Goal: Task Accomplishment & Management: Use online tool/utility

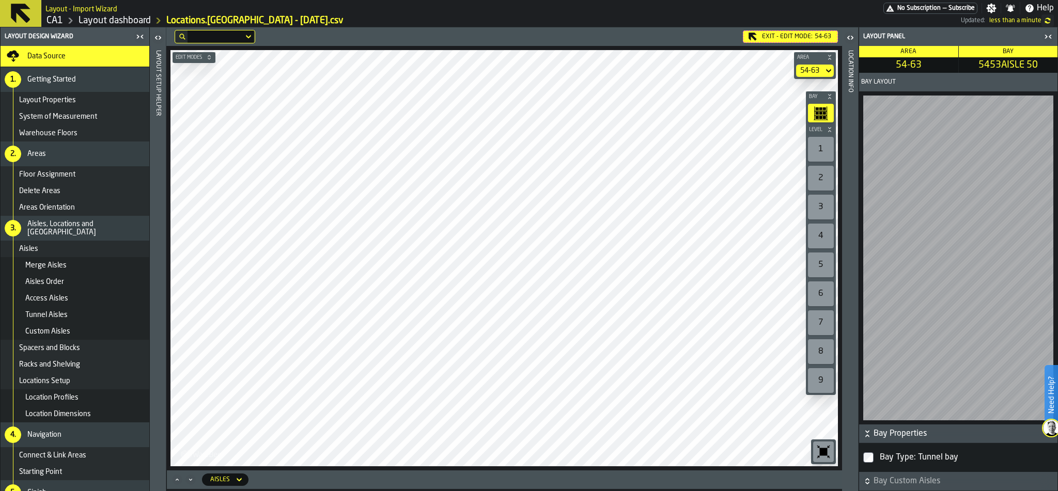
scroll to position [0, 3]
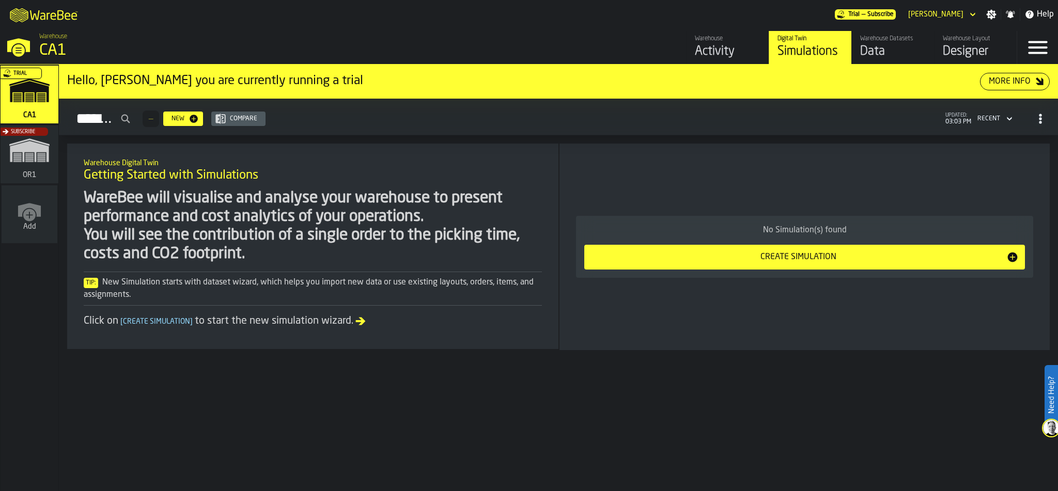
click at [968, 44] on div "Designer" at bounding box center [976, 51] width 66 height 17
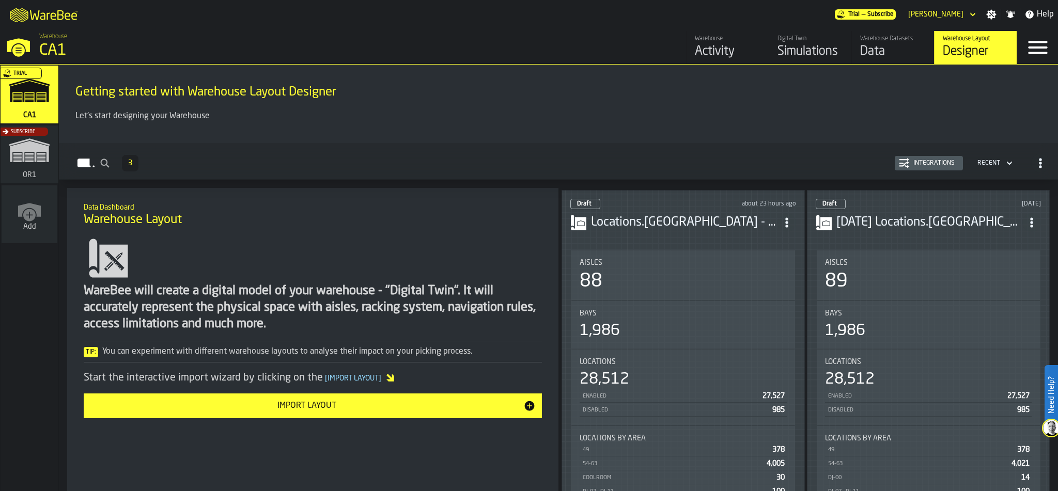
click at [688, 214] on h3 "Locations.[GEOGRAPHIC_DATA] - [DATE].csv" at bounding box center [684, 222] width 186 height 17
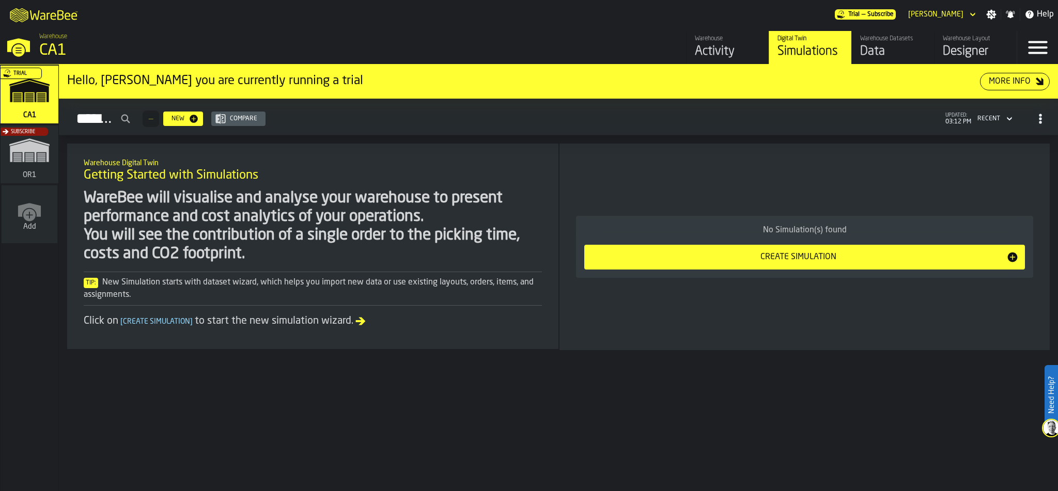
click at [962, 44] on div "Designer" at bounding box center [976, 51] width 66 height 17
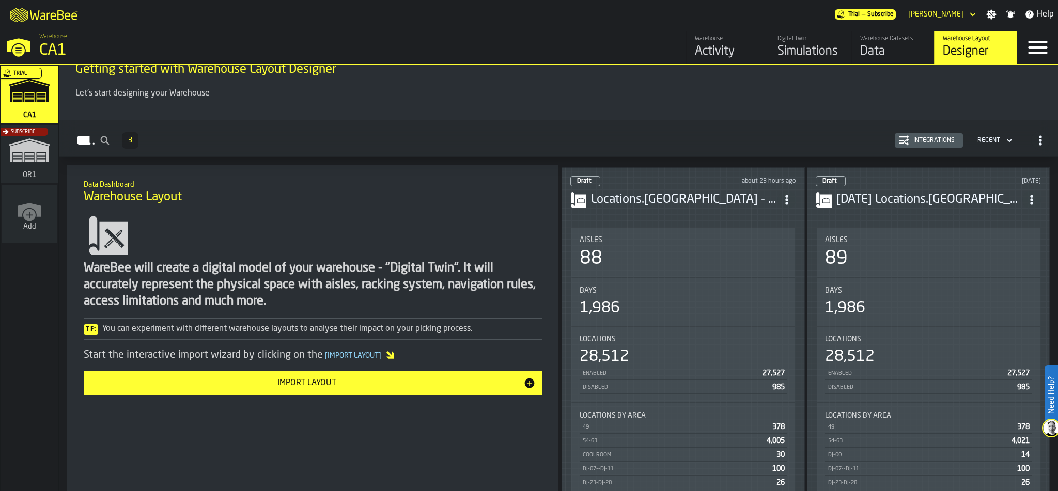
scroll to position [23, 0]
click at [652, 202] on div "Locations.[GEOGRAPHIC_DATA] - [DATE].csv" at bounding box center [683, 199] width 226 height 19
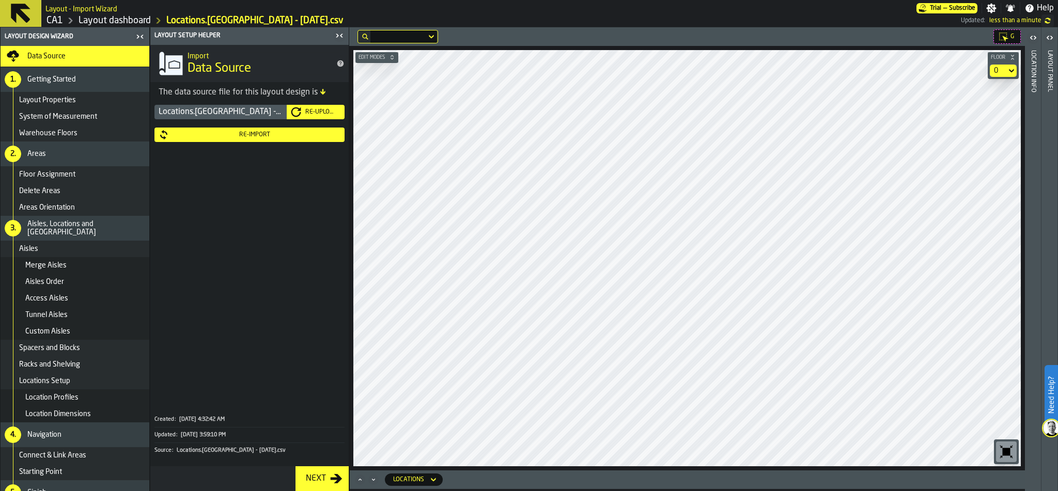
click at [391, 57] on icon "button-" at bounding box center [392, 57] width 6 height 6
click at [386, 72] on icon at bounding box center [391, 71] width 10 height 12
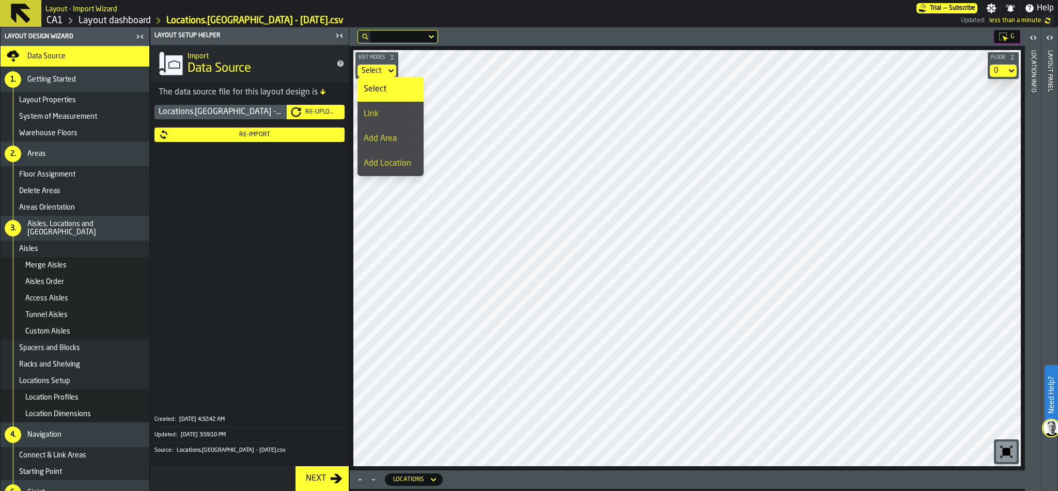
click at [398, 111] on div "Link" at bounding box center [391, 114] width 54 height 12
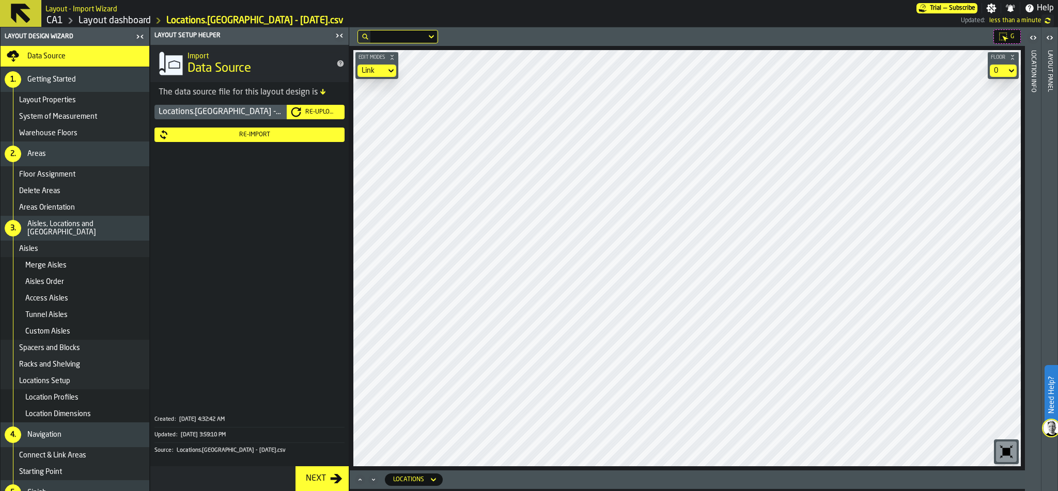
click at [391, 68] on icon at bounding box center [391, 71] width 10 height 12
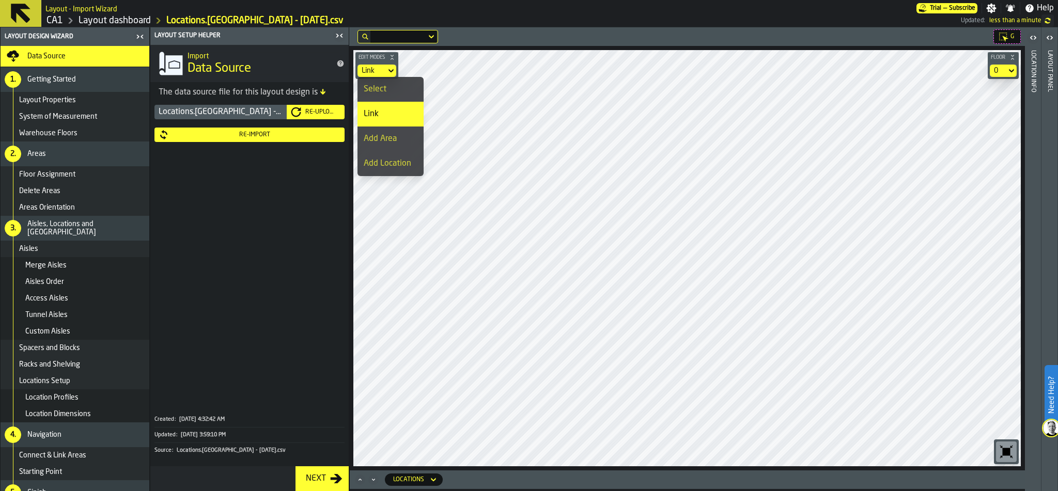
click at [389, 86] on div "Select" at bounding box center [391, 89] width 54 height 12
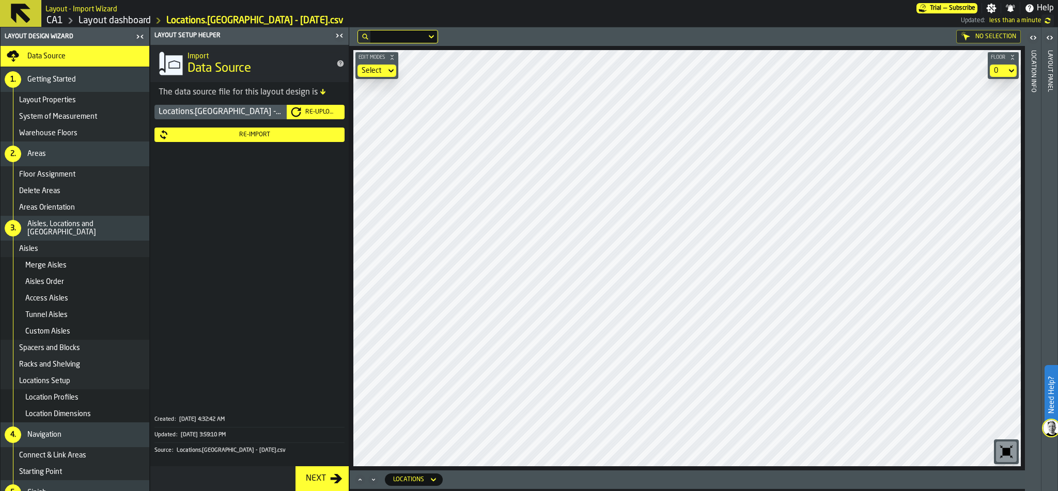
click at [666, 41] on div "No Selection Edit Modes Select Floor 0" at bounding box center [687, 248] width 676 height 443
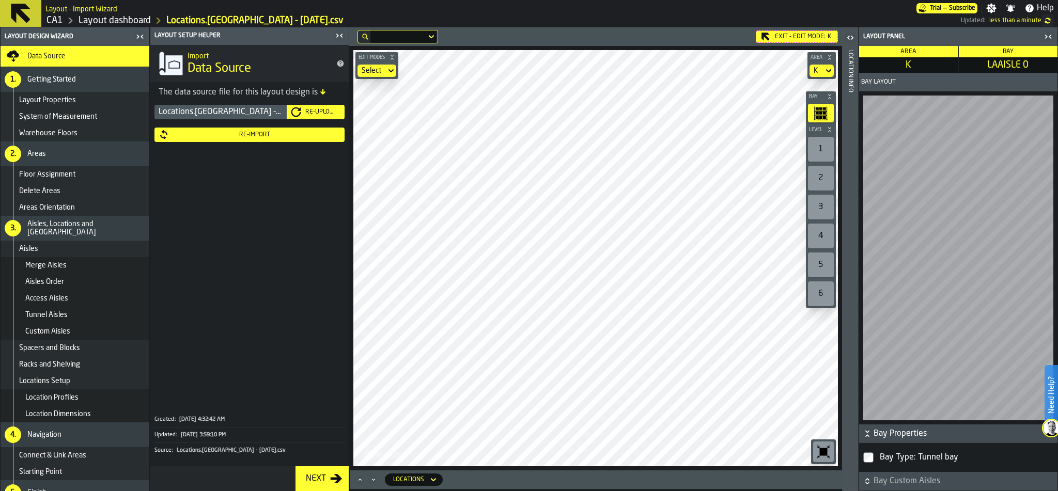
click at [243, 136] on div "Re-Import" at bounding box center [255, 134] width 172 height 7
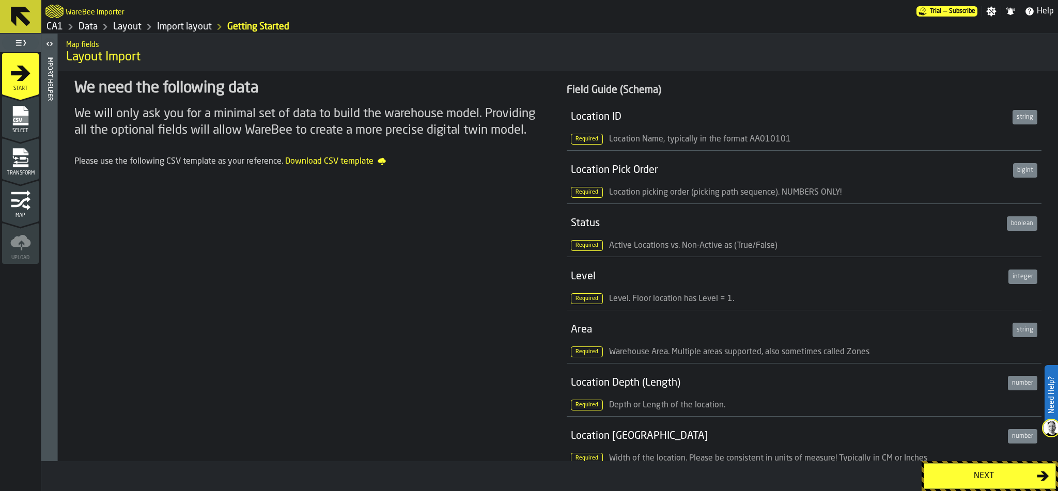
click at [960, 480] on div "Next" at bounding box center [983, 476] width 106 height 12
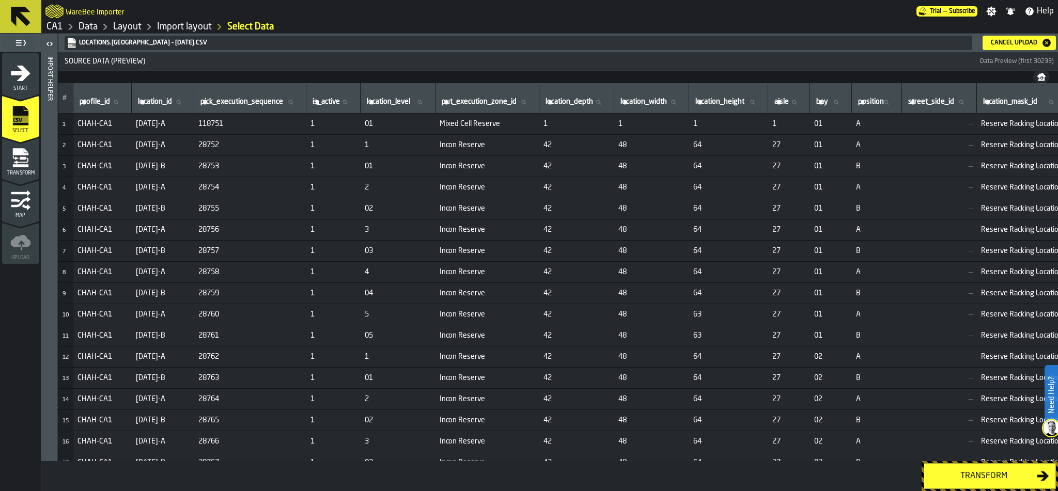
click at [985, 485] on button "Transform" at bounding box center [990, 476] width 132 height 26
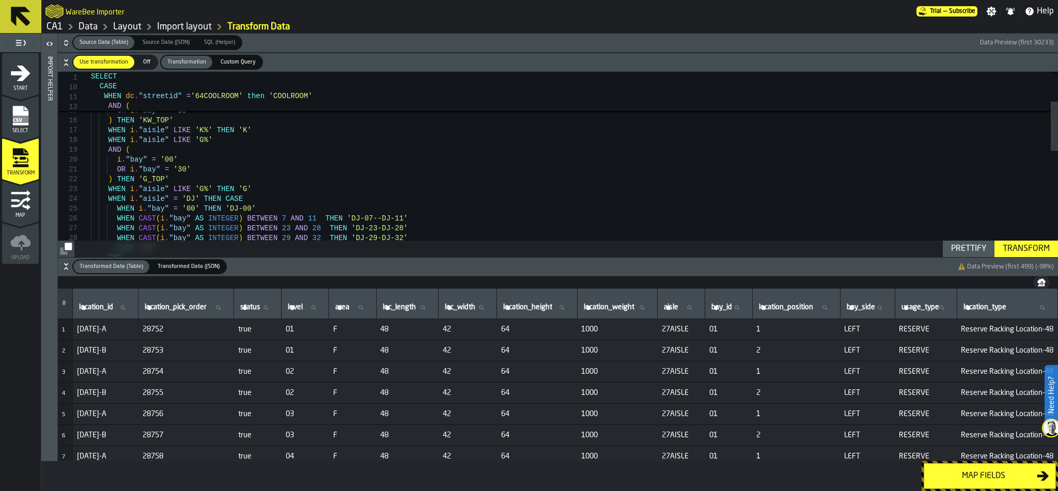
click at [99, 96] on span at bounding box center [97, 96] width 13 height 8
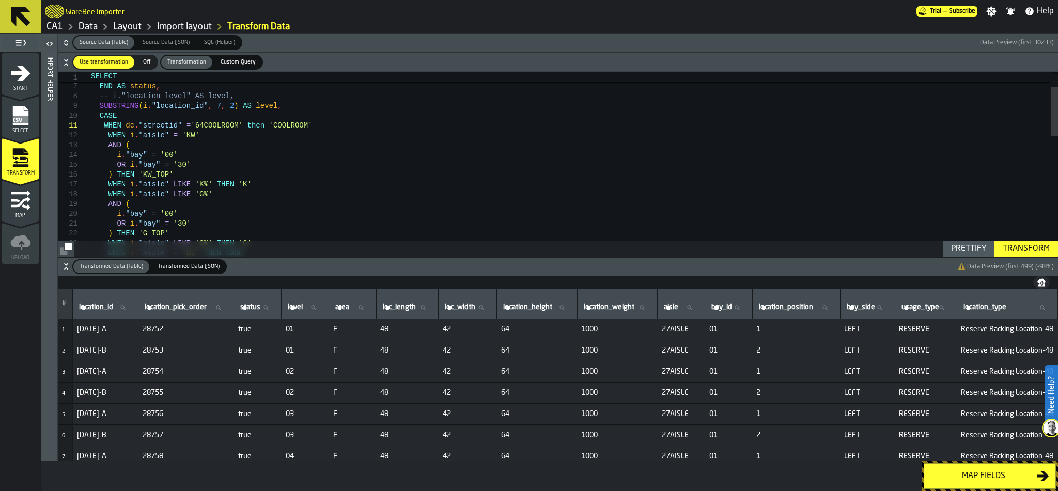
scroll to position [10, 0]
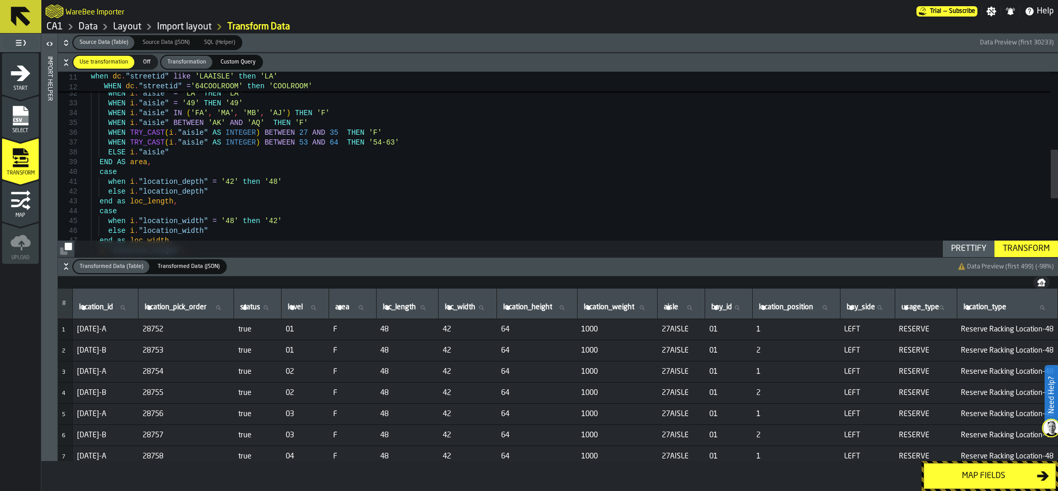
click at [174, 170] on div "WHEN i . "aisle" IN ( 'FA' , 'MA' , 'MB' , 'AJ' ) THEN 'F' WHEN i . "aisle" BET…" at bounding box center [574, 126] width 967 height 700
type textarea "**********"
type textarea "*"
type textarea "**********"
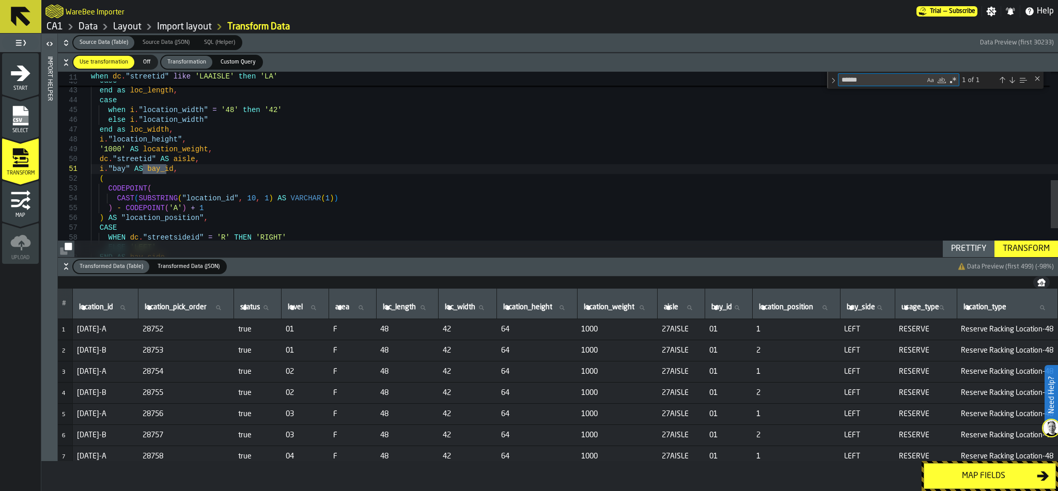
type textarea "******"
drag, startPoint x: 186, startPoint y: 169, endPoint x: 76, endPoint y: 168, distance: 109.5
click at [91, 168] on div "when i . "location_depth" = '42' then '48' else i . "location_depth" end as loc…" at bounding box center [574, 10] width 967 height 709
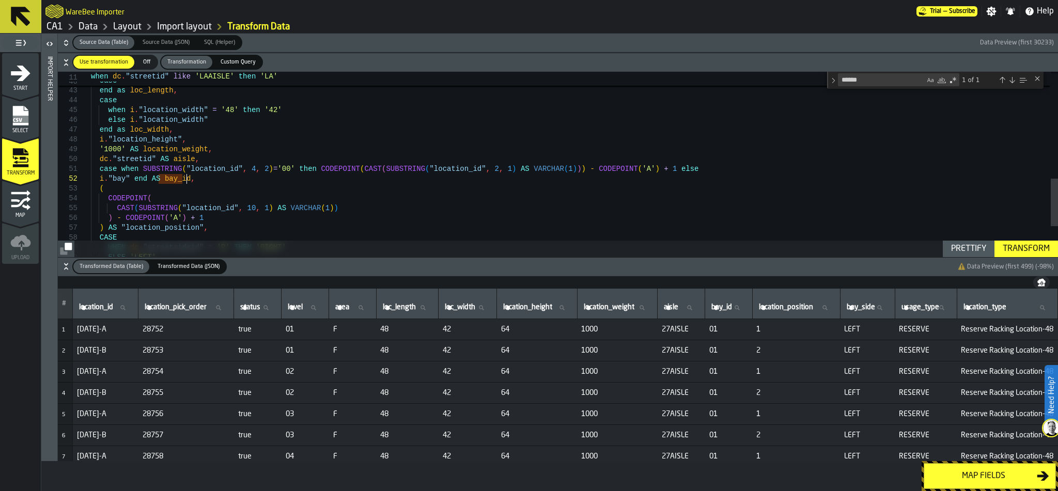
click at [1025, 250] on div "Transform" at bounding box center [1026, 249] width 55 height 12
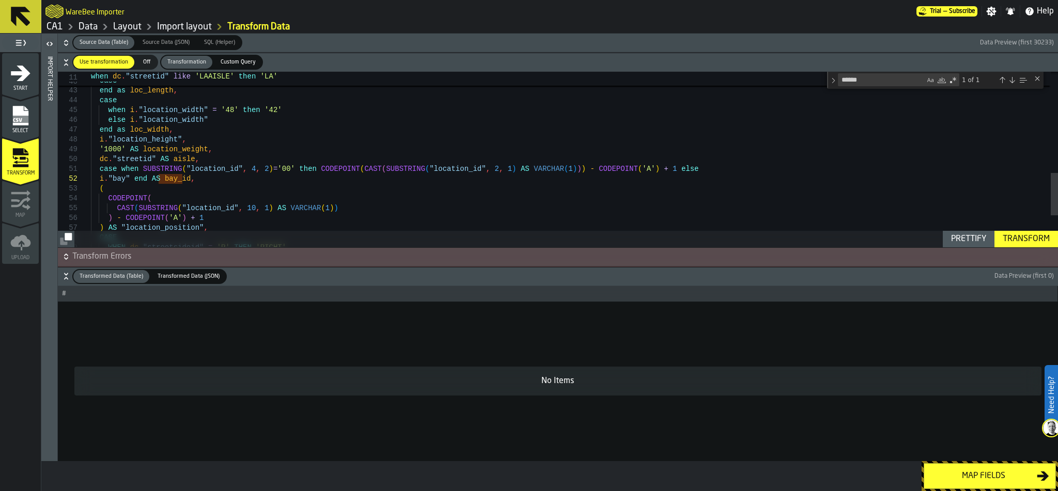
click at [68, 253] on icon "button-" at bounding box center [66, 257] width 10 height 10
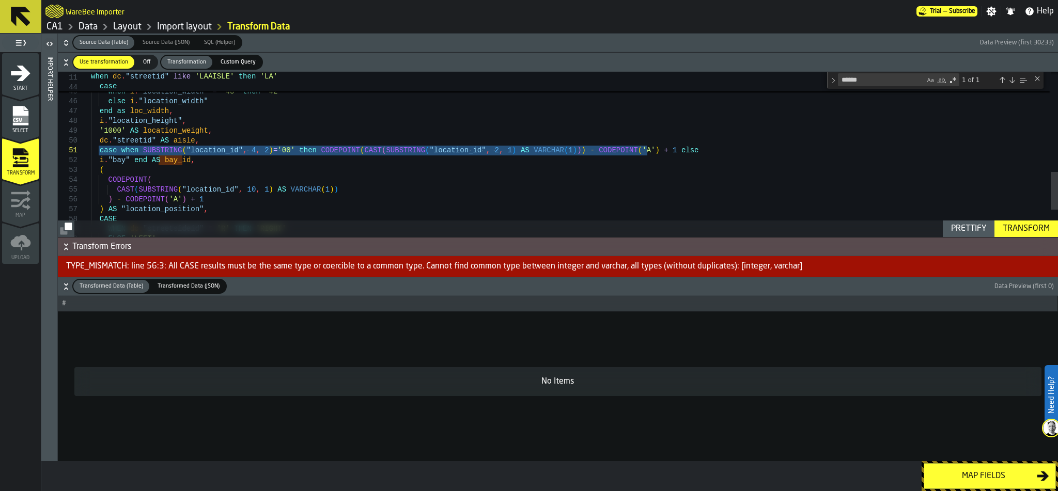
drag, startPoint x: 98, startPoint y: 149, endPoint x: 663, endPoint y: 155, distance: 565.2
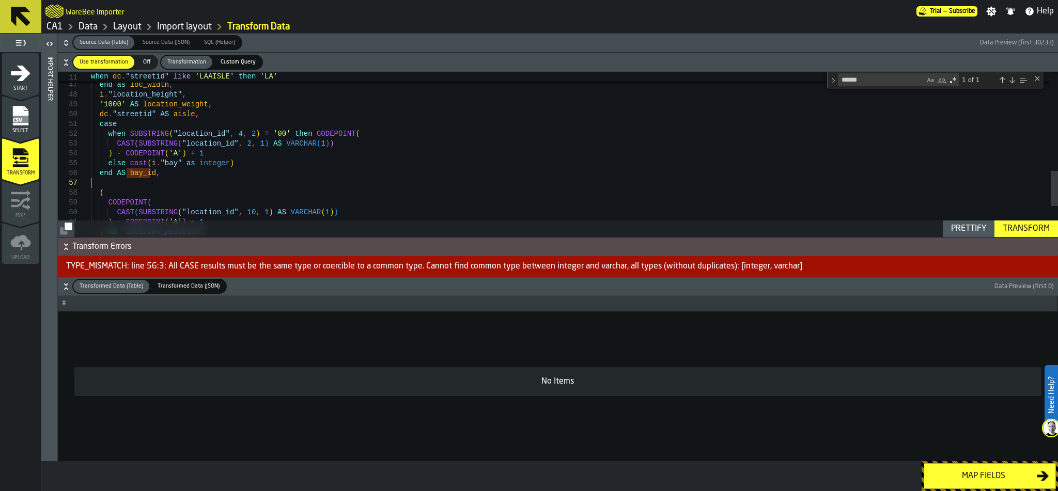
type textarea "**********"
click at [1027, 225] on div "Transform" at bounding box center [1026, 229] width 55 height 12
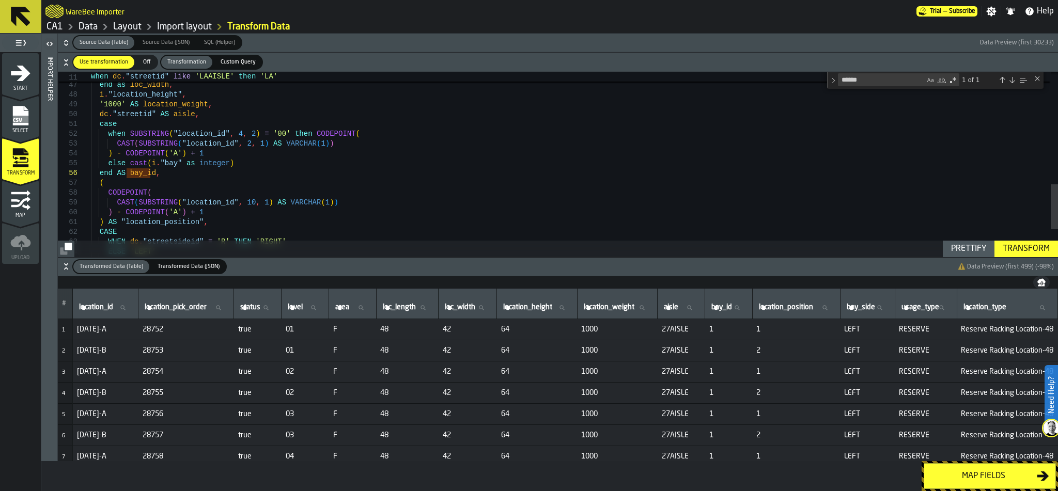
click at [124, 308] on icon at bounding box center [122, 308] width 6 height 6
click at [124, 308] on input "location_id location_id" at bounding box center [105, 307] width 57 height 13
type input "**"
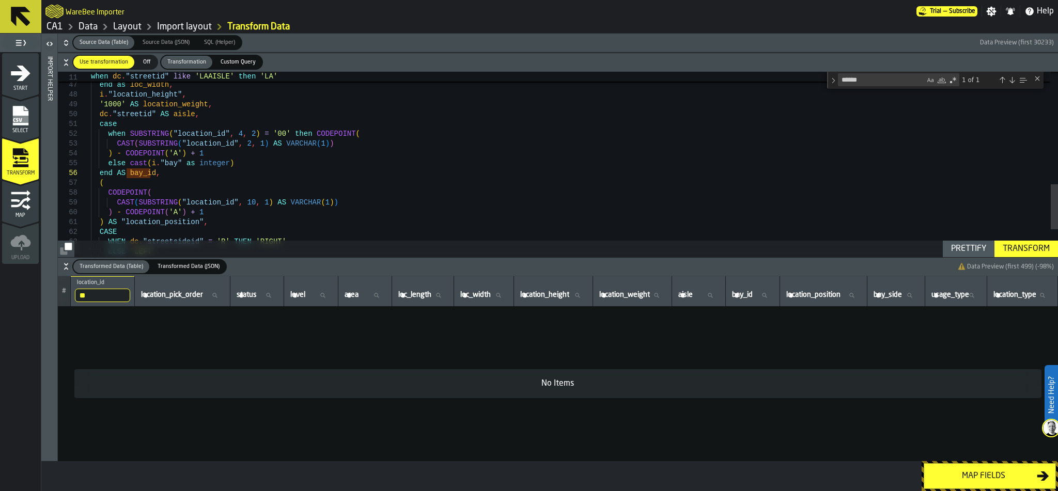
click at [110, 296] on input "**" at bounding box center [102, 295] width 55 height 13
type input "*****"
click at [110, 296] on input "*****" at bounding box center [102, 295] width 55 height 13
type input "**"
click at [110, 296] on input "**" at bounding box center [102, 295] width 55 height 13
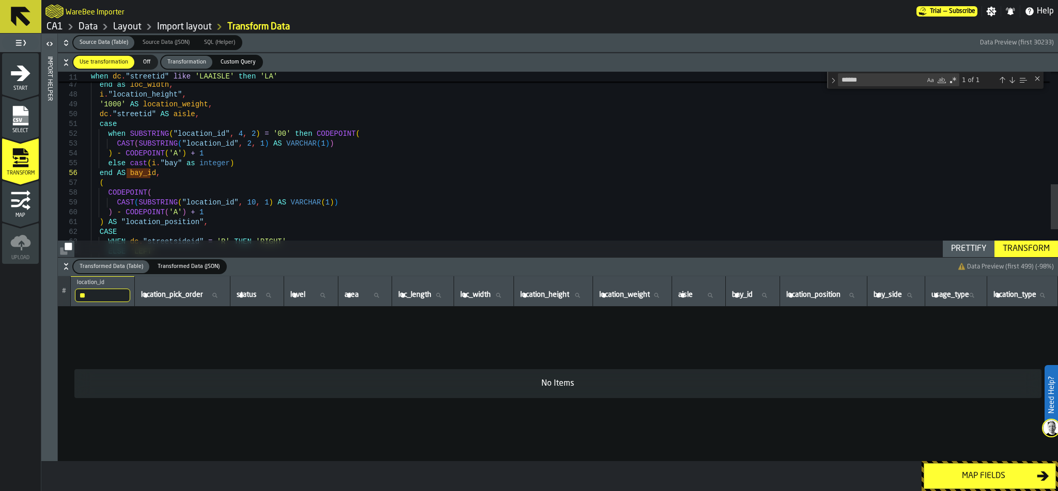
click at [944, 472] on div "Map fields" at bounding box center [983, 476] width 106 height 12
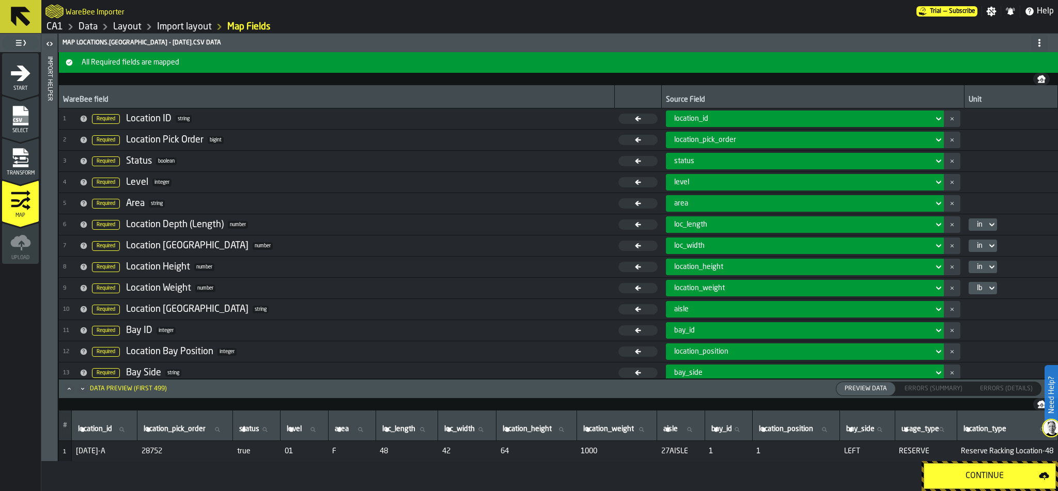
click at [981, 473] on div "Continue" at bounding box center [984, 476] width 108 height 12
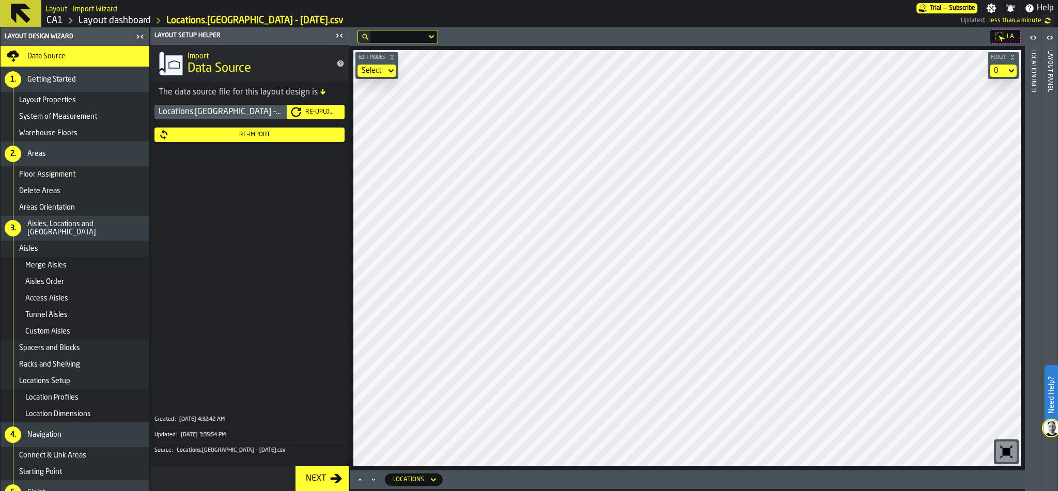
click at [723, 18] on main "Layout - Import Wizard Trial — Subscribe Settings Notifications Help CA1 Layout…" at bounding box center [529, 245] width 1058 height 491
click at [1050, 80] on div "Layout panel" at bounding box center [1049, 268] width 7 height 441
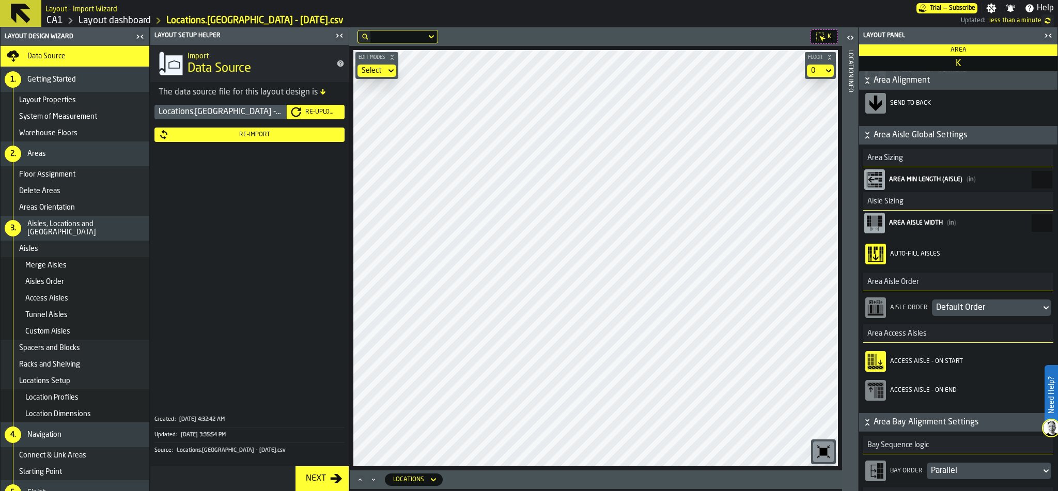
scroll to position [154, 0]
click at [980, 310] on div "Default Order" at bounding box center [986, 307] width 101 height 12
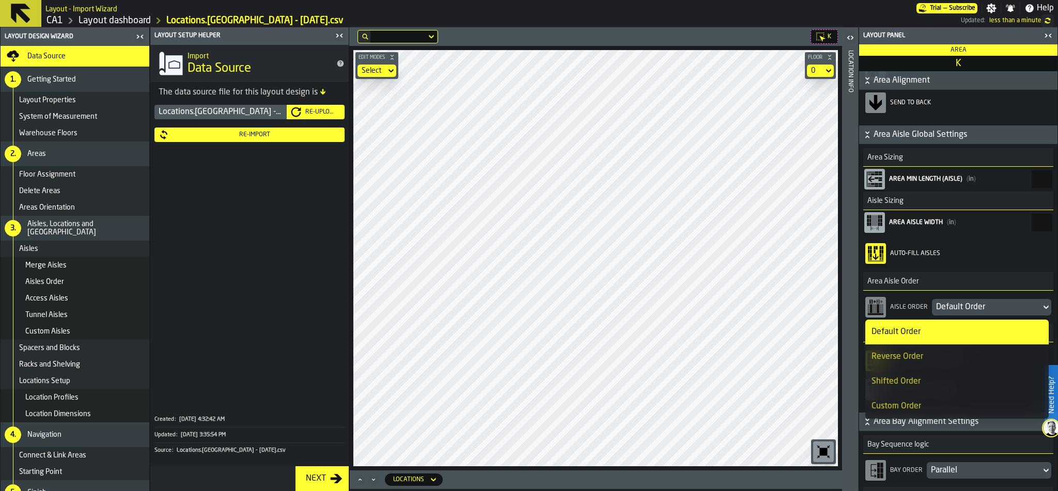
click at [962, 360] on div "Reverse Order" at bounding box center [956, 357] width 171 height 12
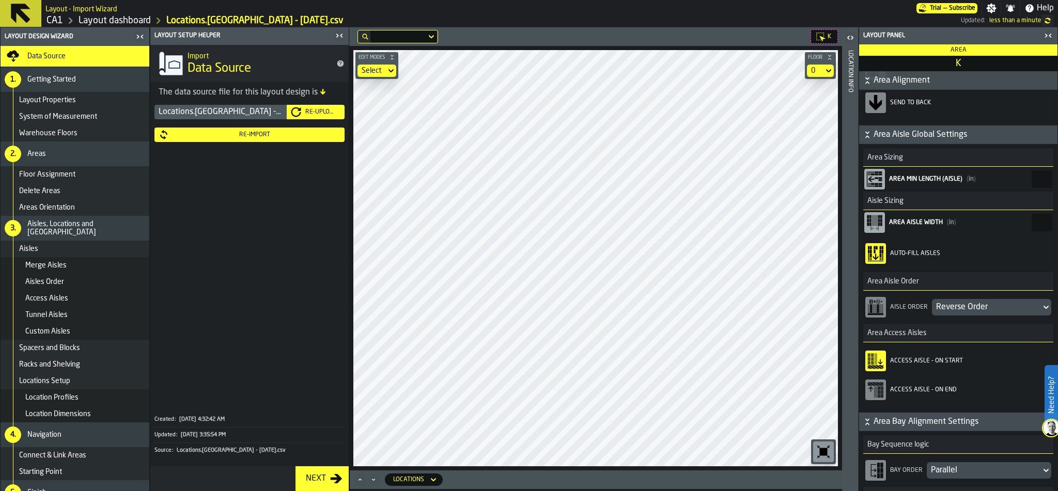
click at [720, 480] on div "K Edit Modes Select Floor 0 Locations" at bounding box center [595, 259] width 493 height 464
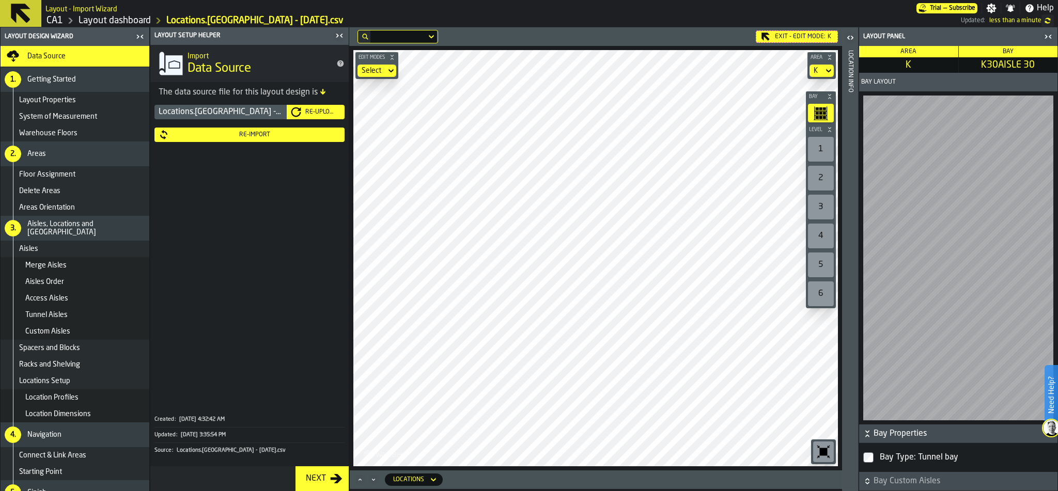
click at [340, 36] on icon "button-toggle-Close me" at bounding box center [339, 35] width 12 height 12
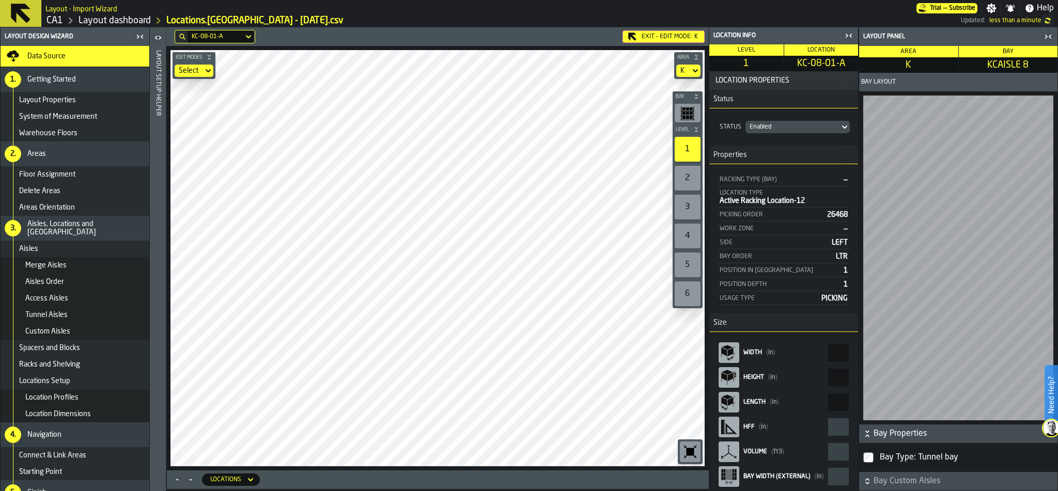
scroll to position [6, 0]
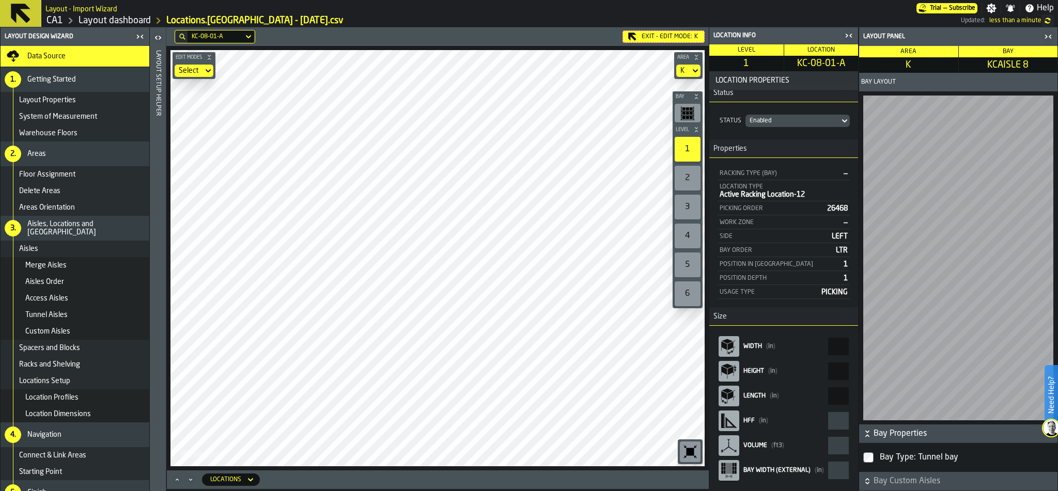
click at [91, 398] on div "Location Profiles" at bounding box center [85, 398] width 120 height 8
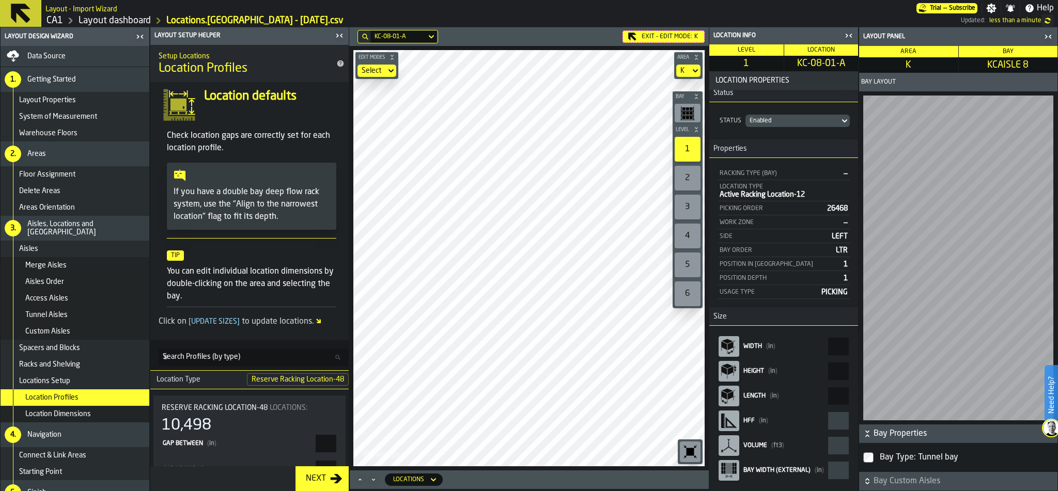
click at [200, 356] on span "Search Profiles (by type)" at bounding box center [201, 357] width 77 height 8
click at [200, 356] on input "Search Profiles (by type) Search Profiles (by type)" at bounding box center [254, 358] width 190 height 18
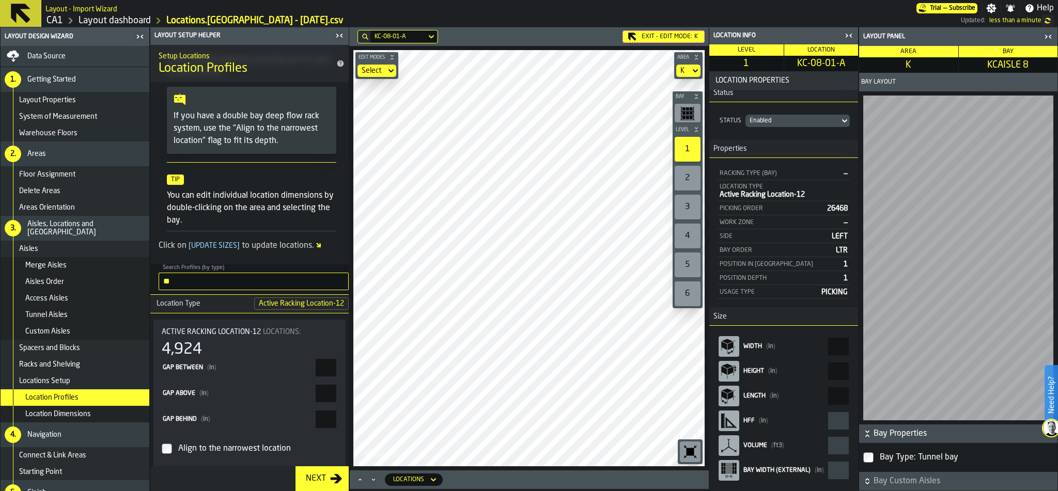
scroll to position [117, 0]
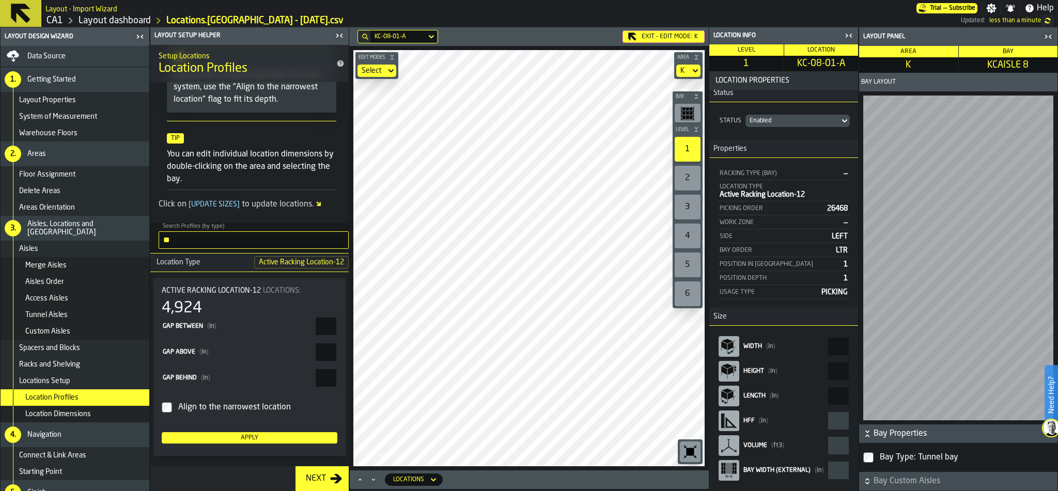
type input "**"
click at [331, 326] on input "*" at bounding box center [326, 327] width 21 height 18
type input "*"
click at [316, 356] on input "*" at bounding box center [326, 353] width 21 height 18
type input "*"
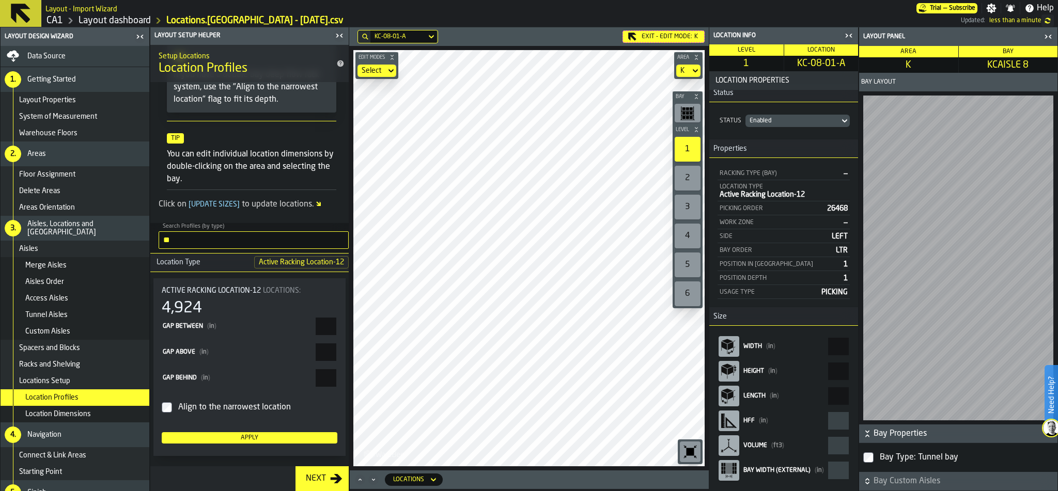
click at [278, 441] on div "Apply" at bounding box center [249, 437] width 167 height 7
type input "**"
click at [336, 34] on icon "button-toggle-Close me" at bounding box center [339, 35] width 12 height 12
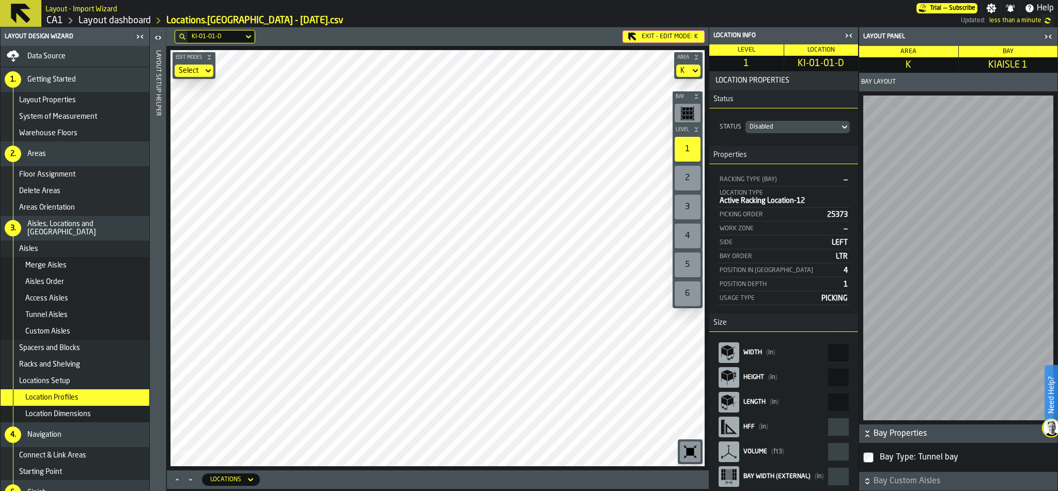
click at [683, 36] on div "Exit - Edit Mode: K" at bounding box center [663, 36] width 82 height 12
click at [645, 34] on div "Exit - Edit Mode: G" at bounding box center [663, 36] width 82 height 12
